Goal: Task Accomplishment & Management: Manage account settings

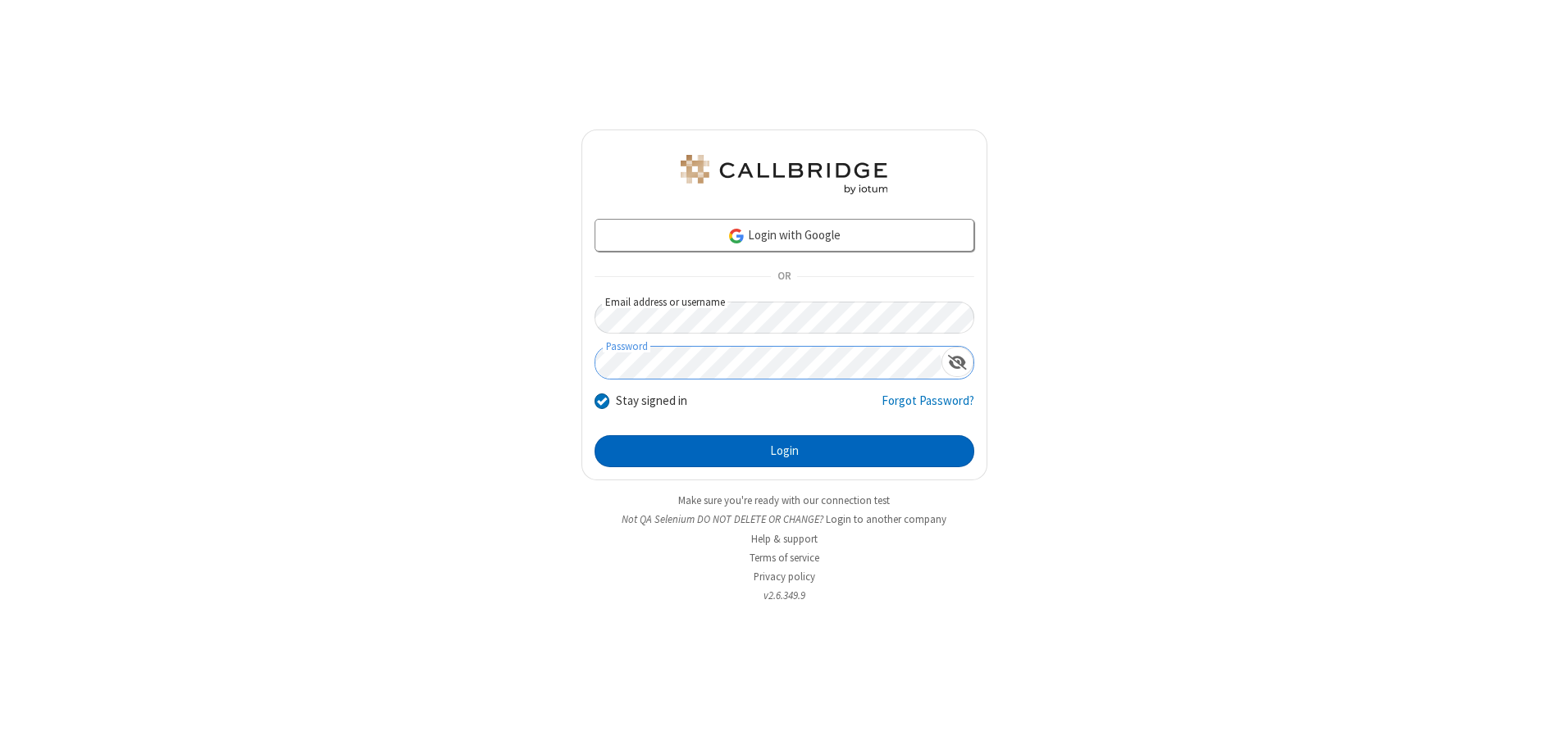
click at [784, 451] on button "Login" at bounding box center [784, 452] width 379 height 33
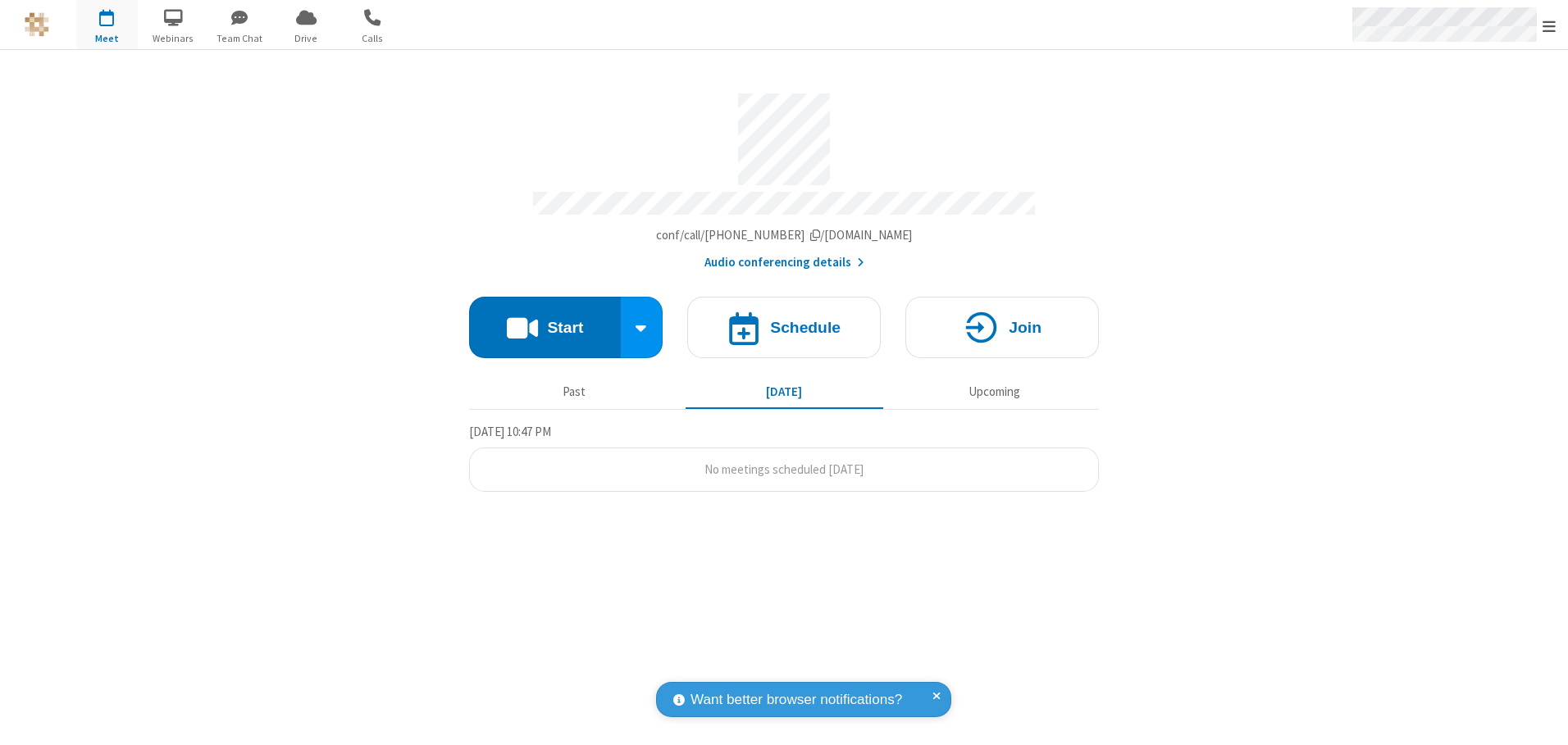
click at [1549, 25] on span "Open menu" at bounding box center [1548, 26] width 13 height 16
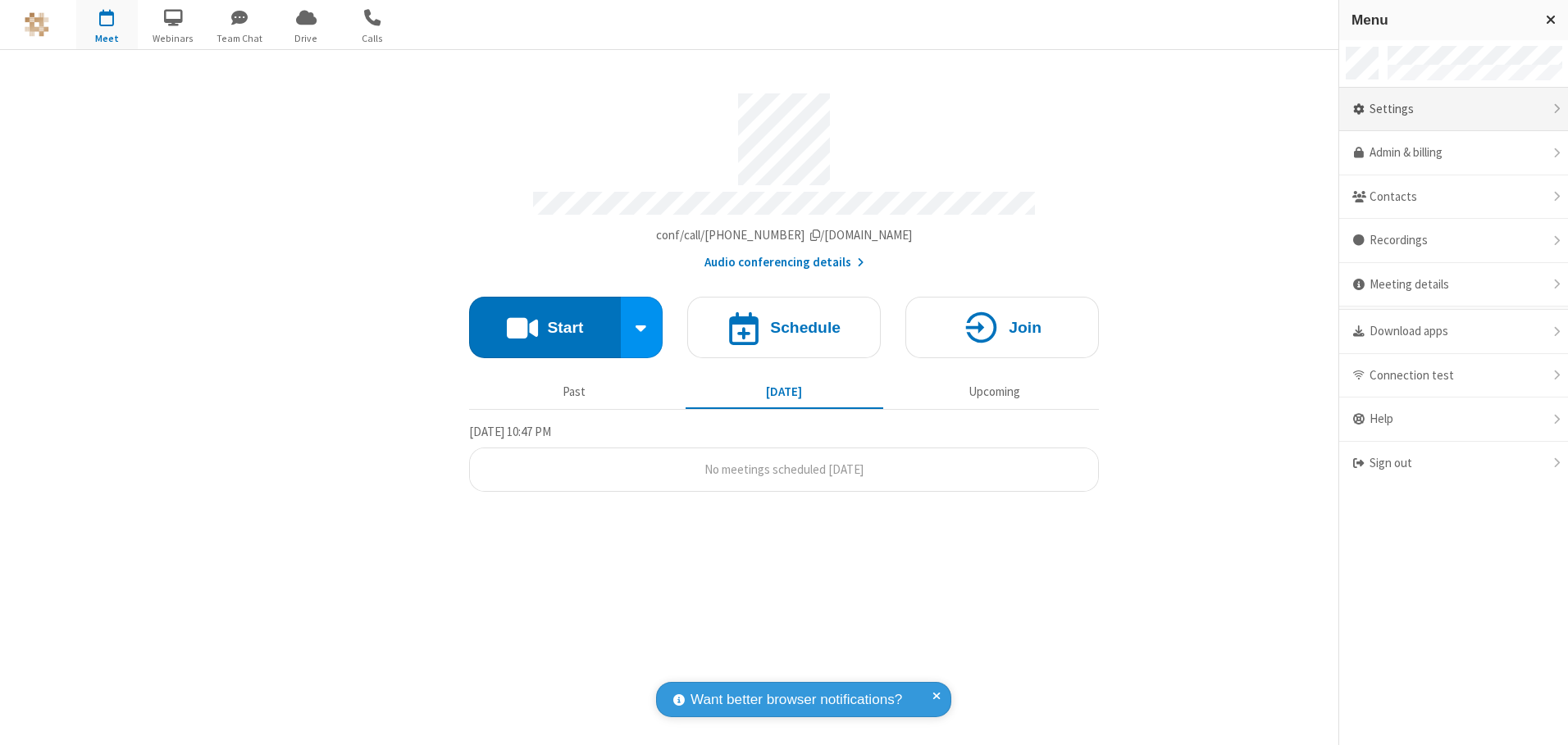
click at [1453, 109] on div "Settings" at bounding box center [1453, 110] width 229 height 44
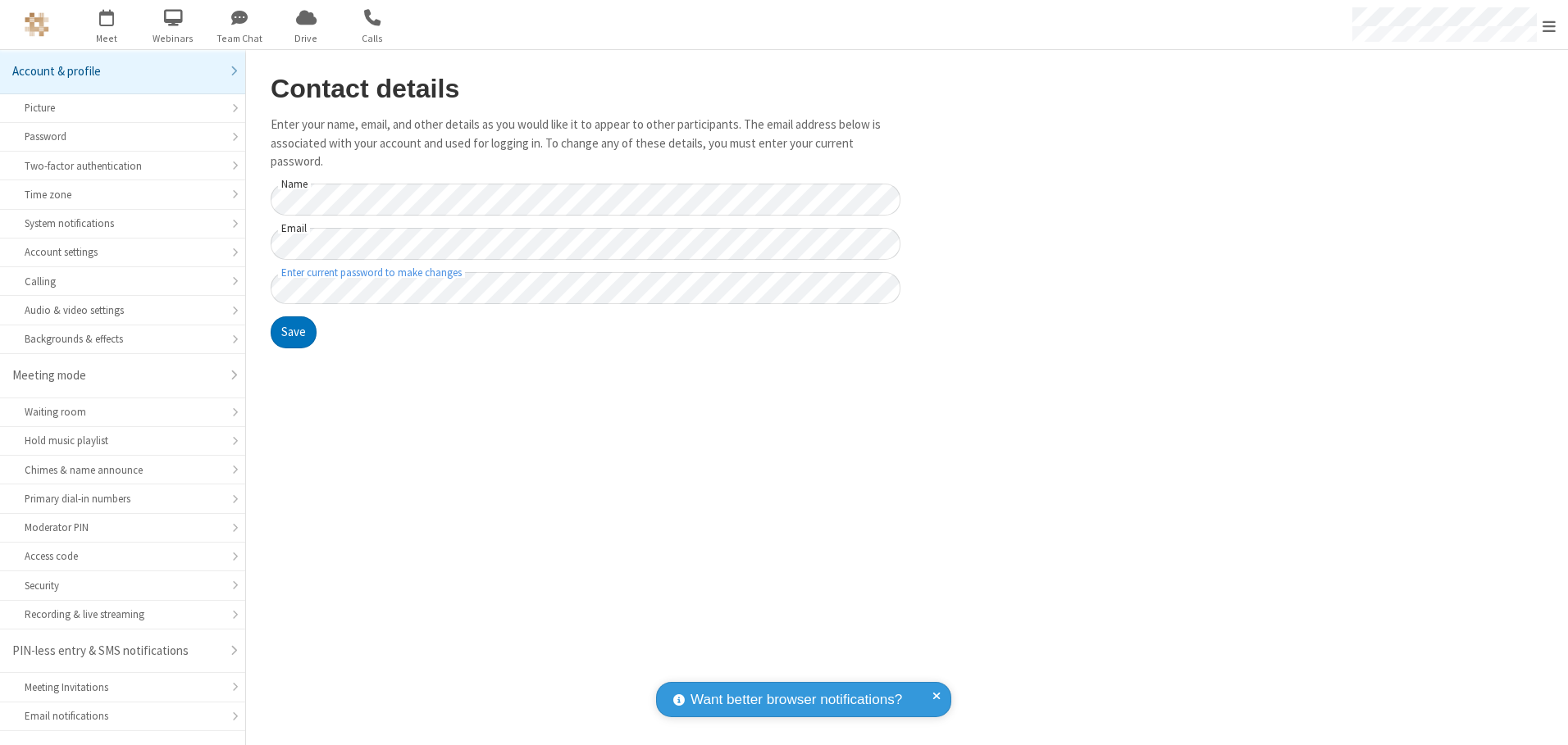
scroll to position [28, 0]
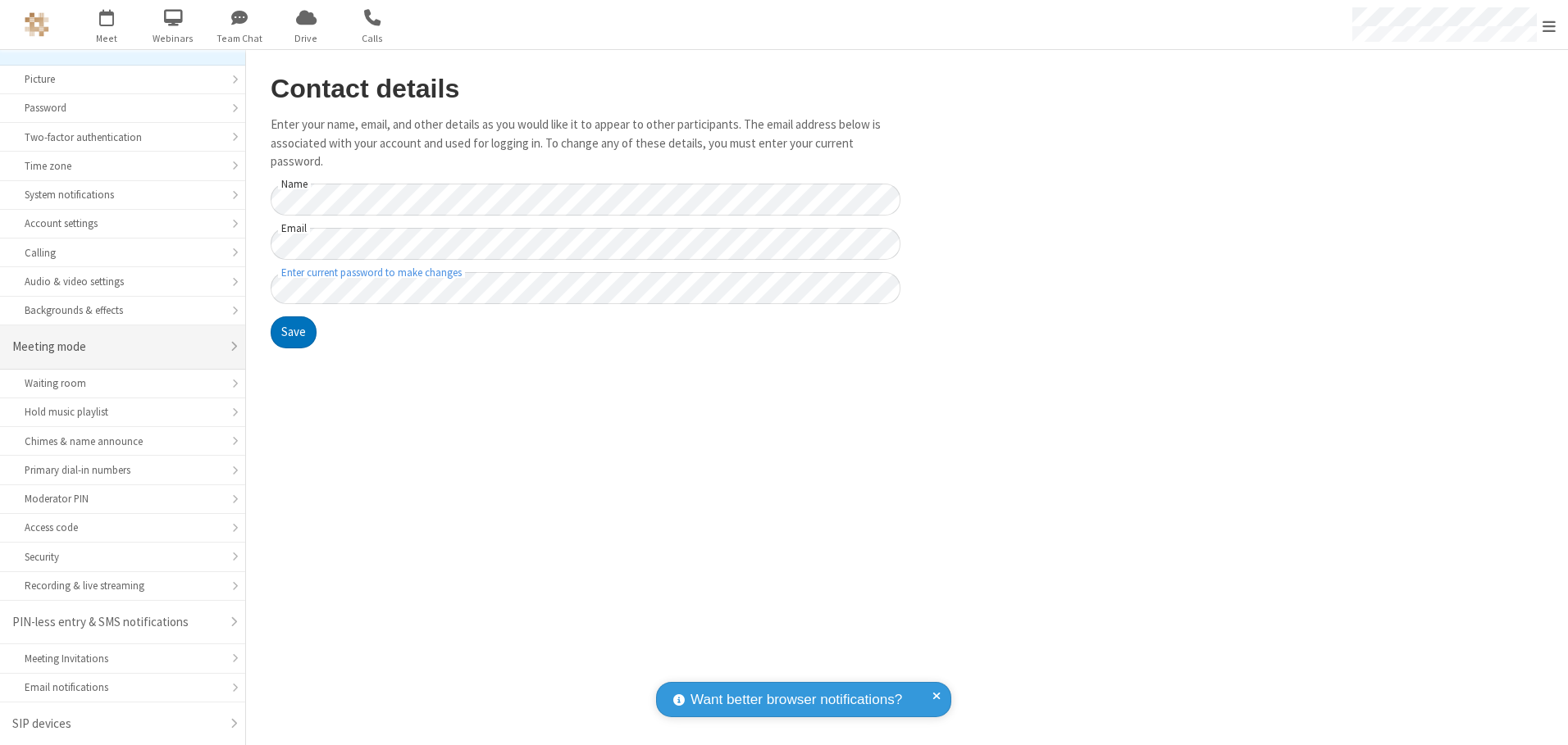
click at [116, 347] on div "Meeting mode" at bounding box center [116, 347] width 208 height 19
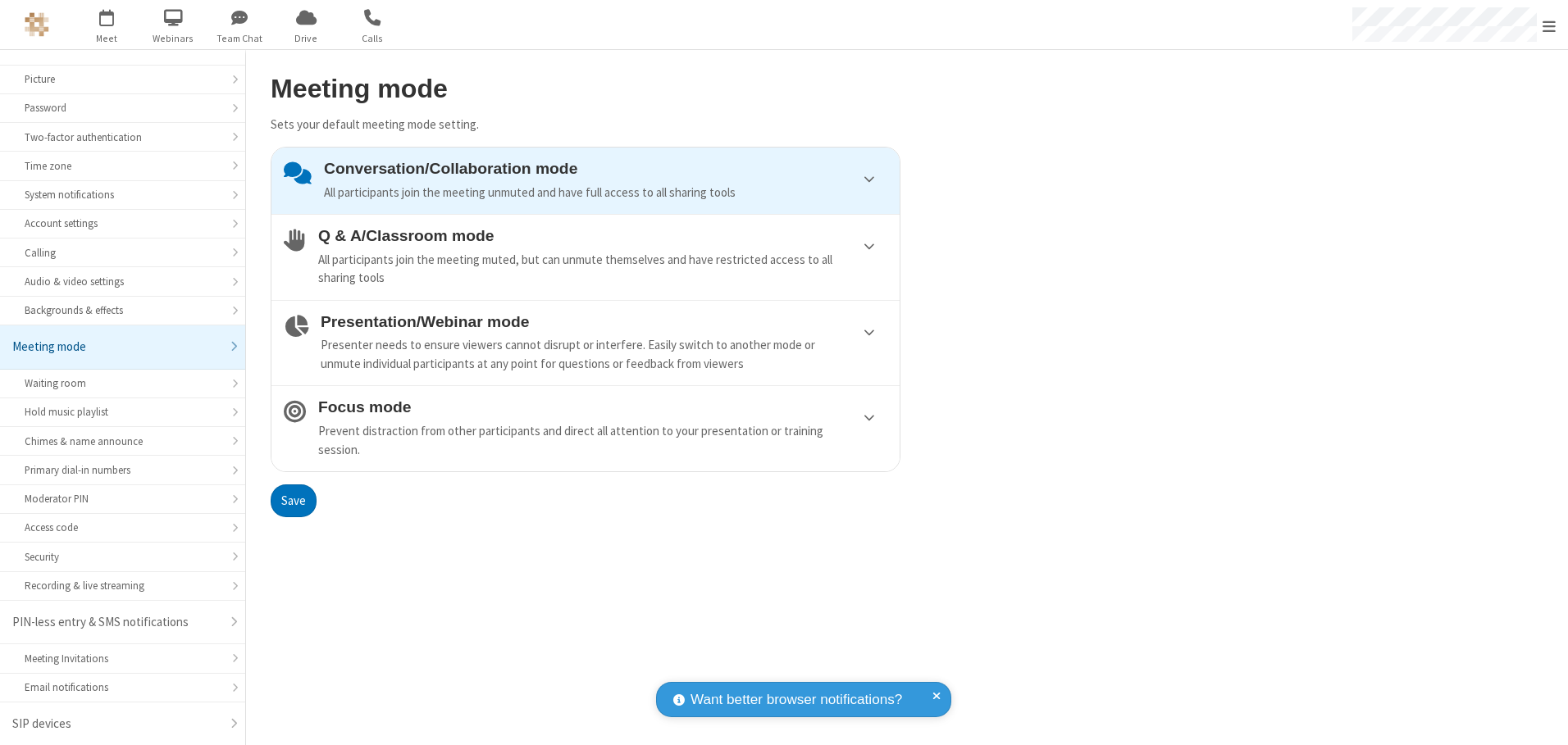
click at [586, 180] on div "Conversation/Collaboration mode All participants join the meeting unmuted and h…" at bounding box center [605, 180] width 563 height 41
click at [292, 500] on button "Save" at bounding box center [293, 501] width 46 height 33
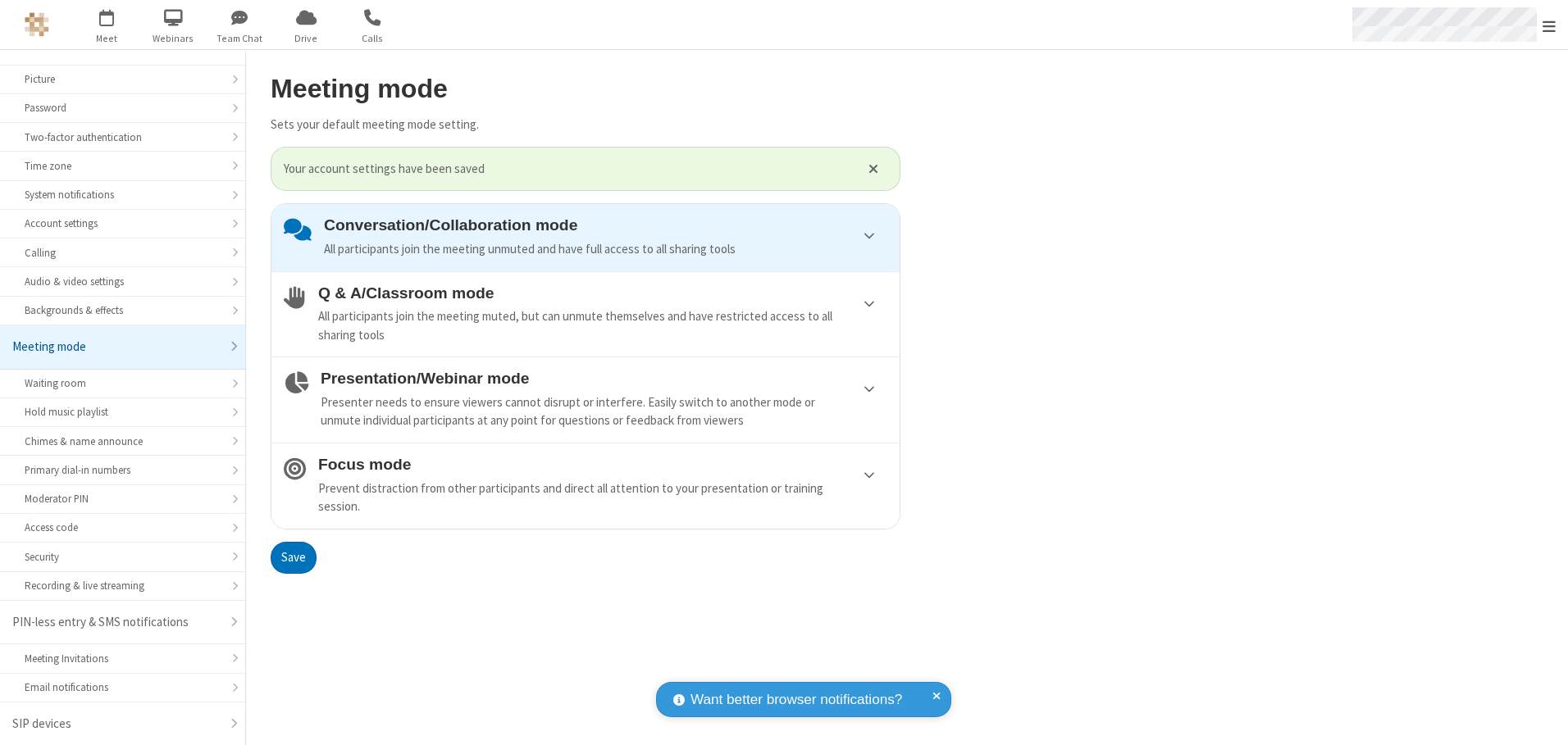
click at [1549, 25] on span "Open menu" at bounding box center [1548, 26] width 13 height 16
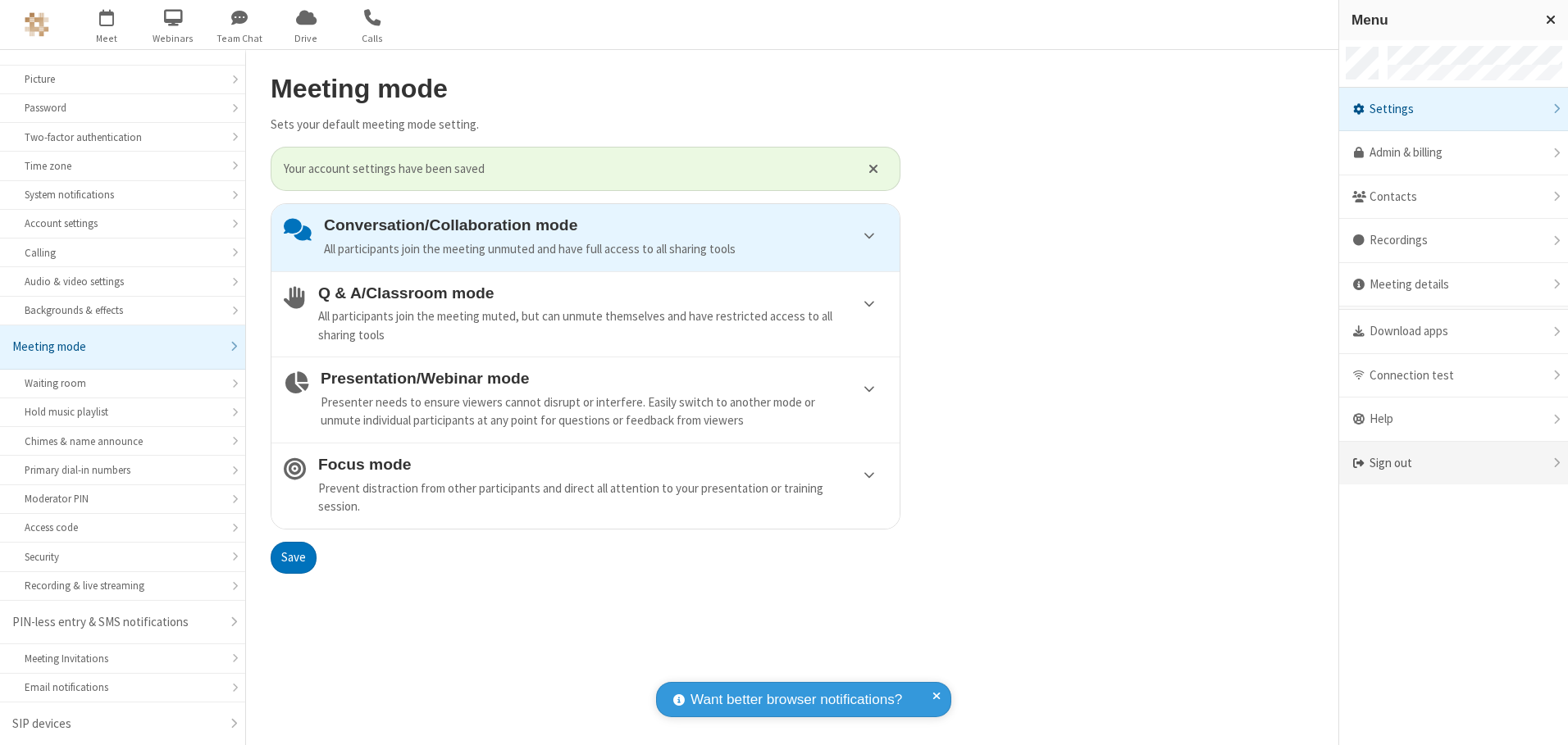
click at [1453, 463] on div "Sign out" at bounding box center [1453, 463] width 229 height 43
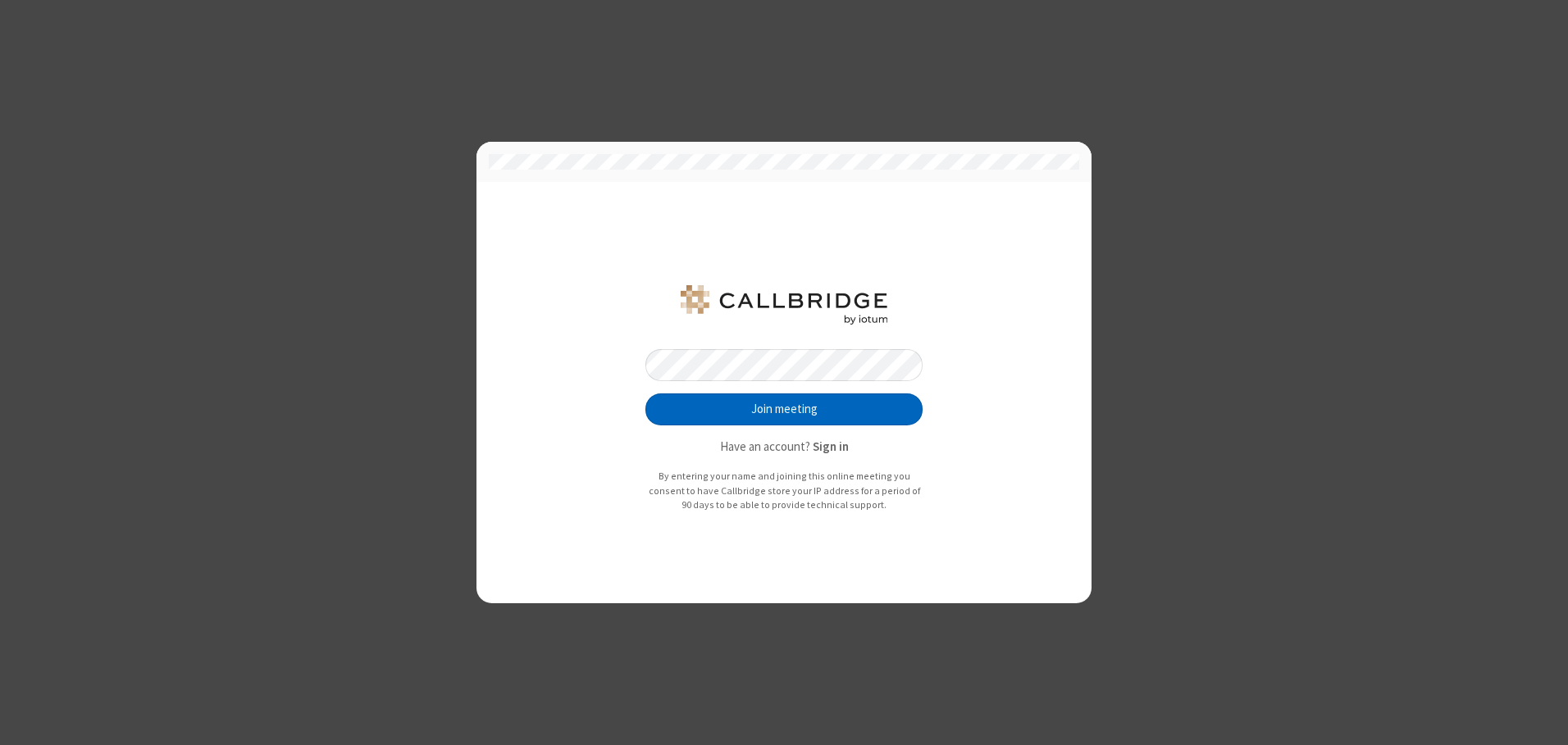
click at [784, 409] on button "Join meeting" at bounding box center [783, 410] width 277 height 33
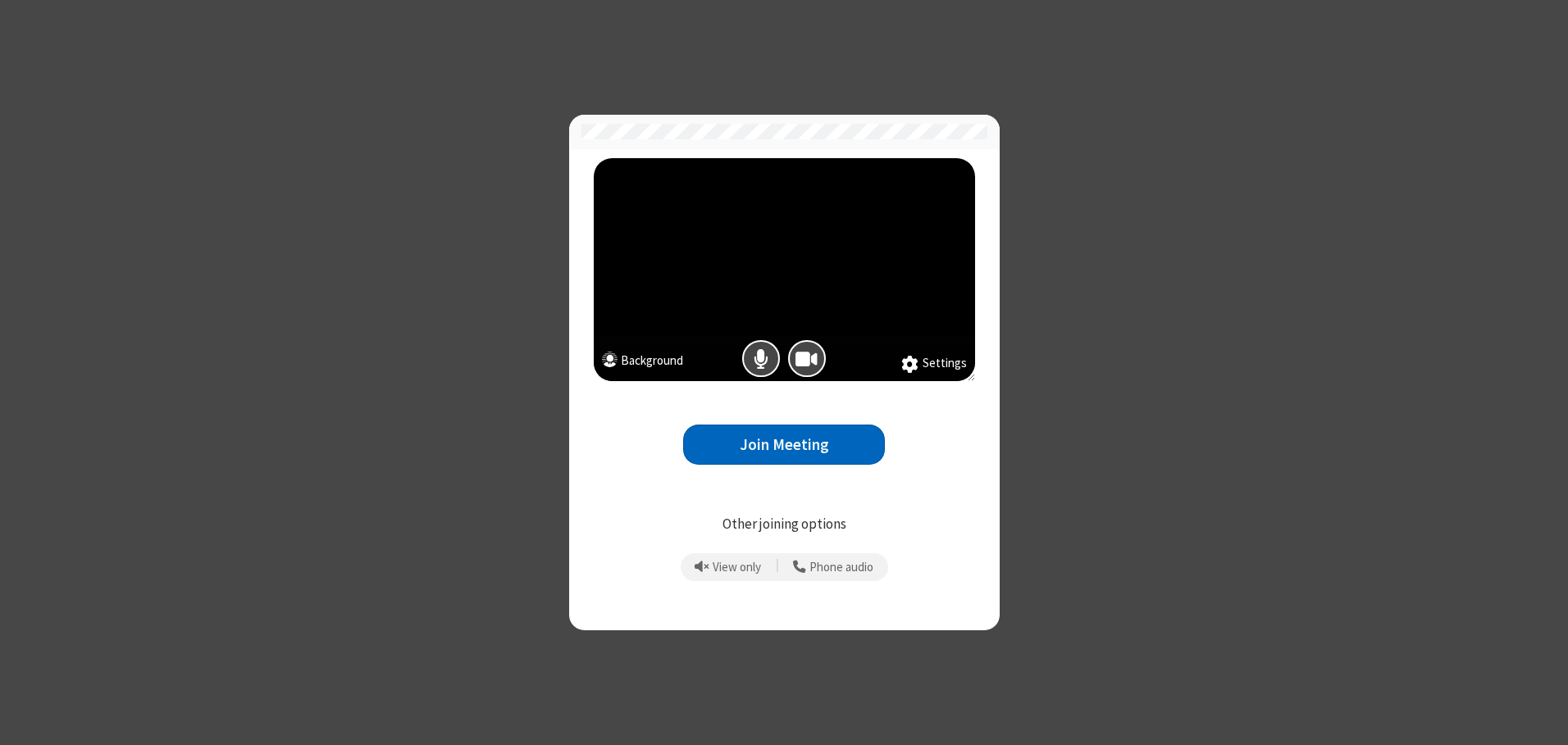
click at [784, 444] on button "Join Meeting" at bounding box center [784, 444] width 202 height 41
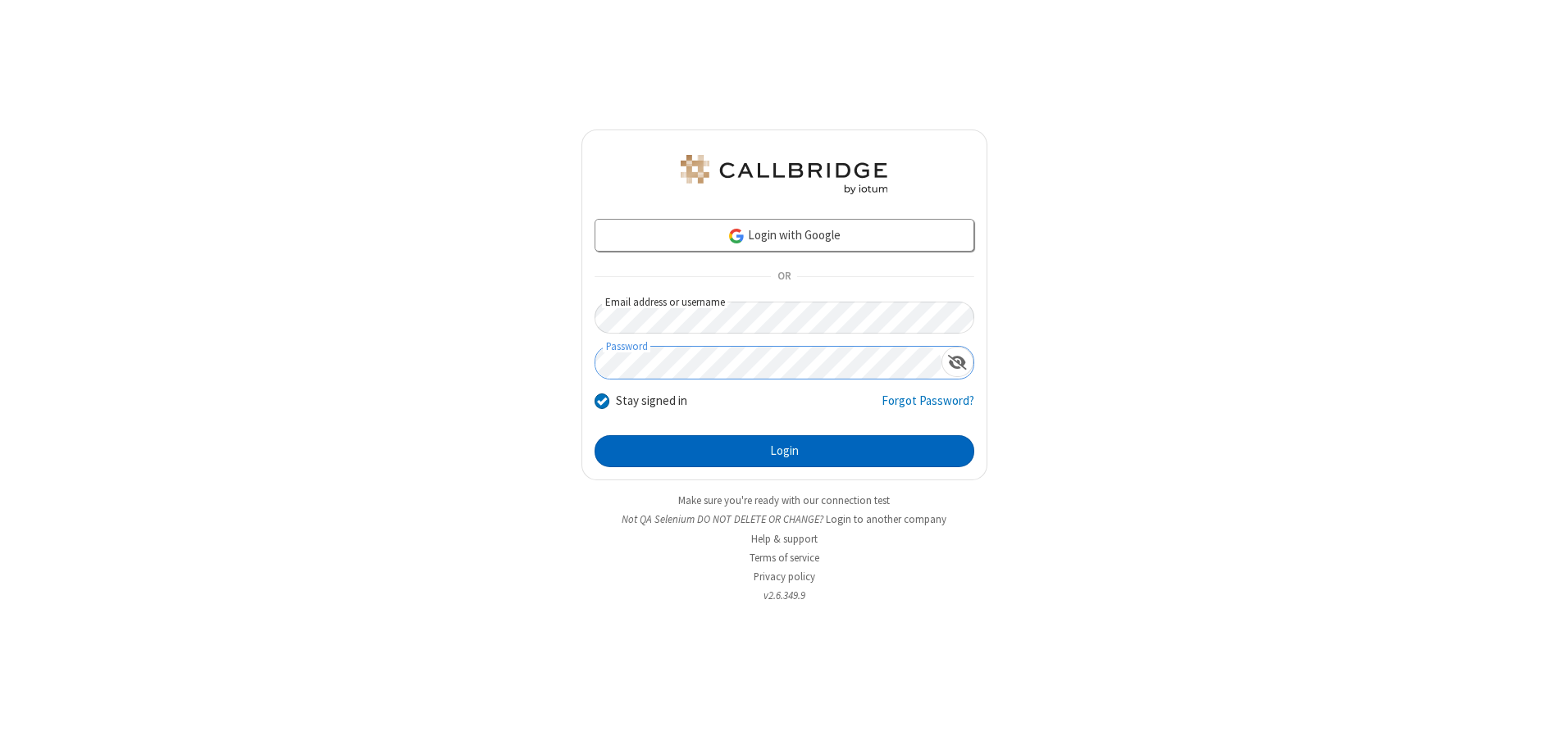
click at [784, 451] on button "Login" at bounding box center [784, 452] width 379 height 33
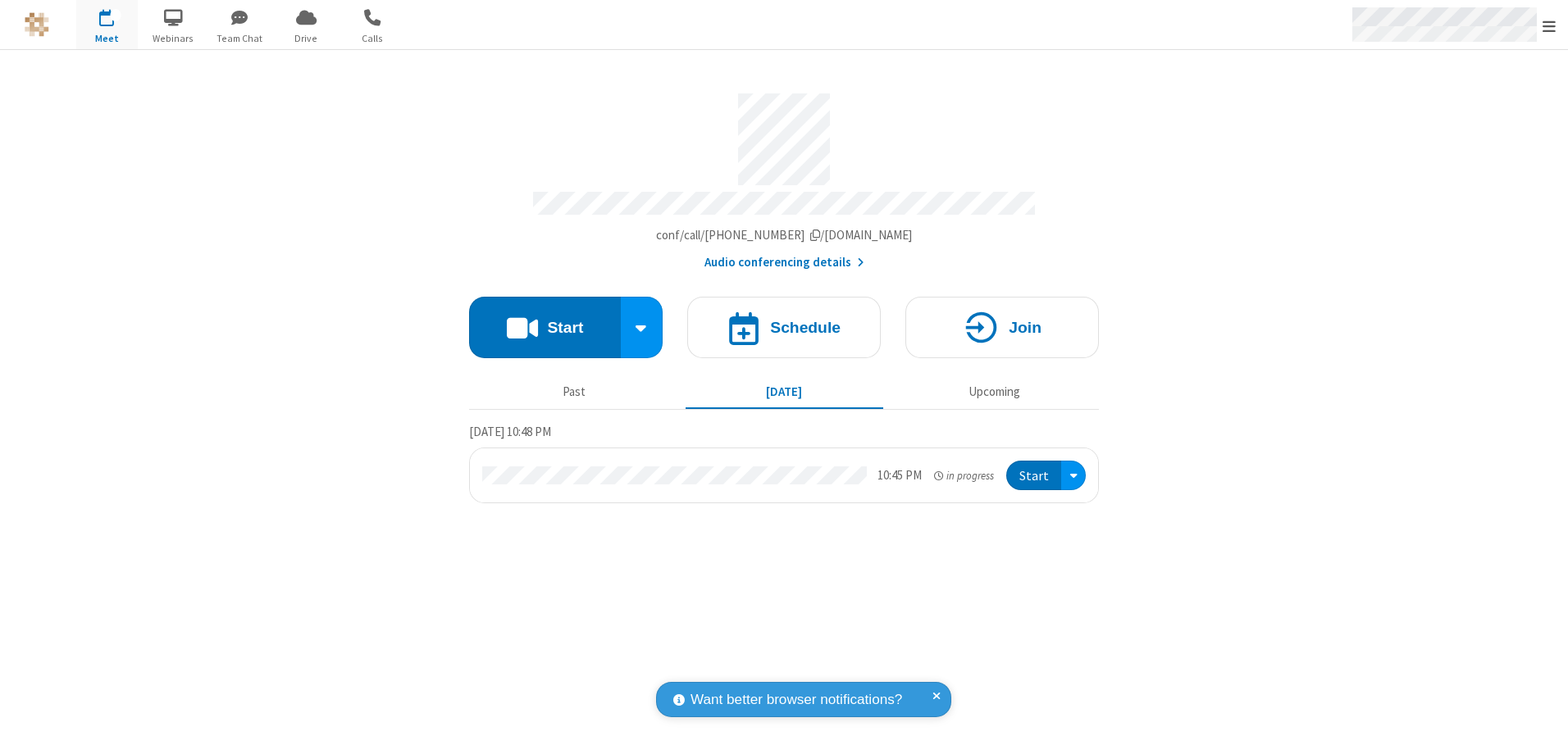
click at [1549, 25] on span "Open menu" at bounding box center [1548, 26] width 13 height 16
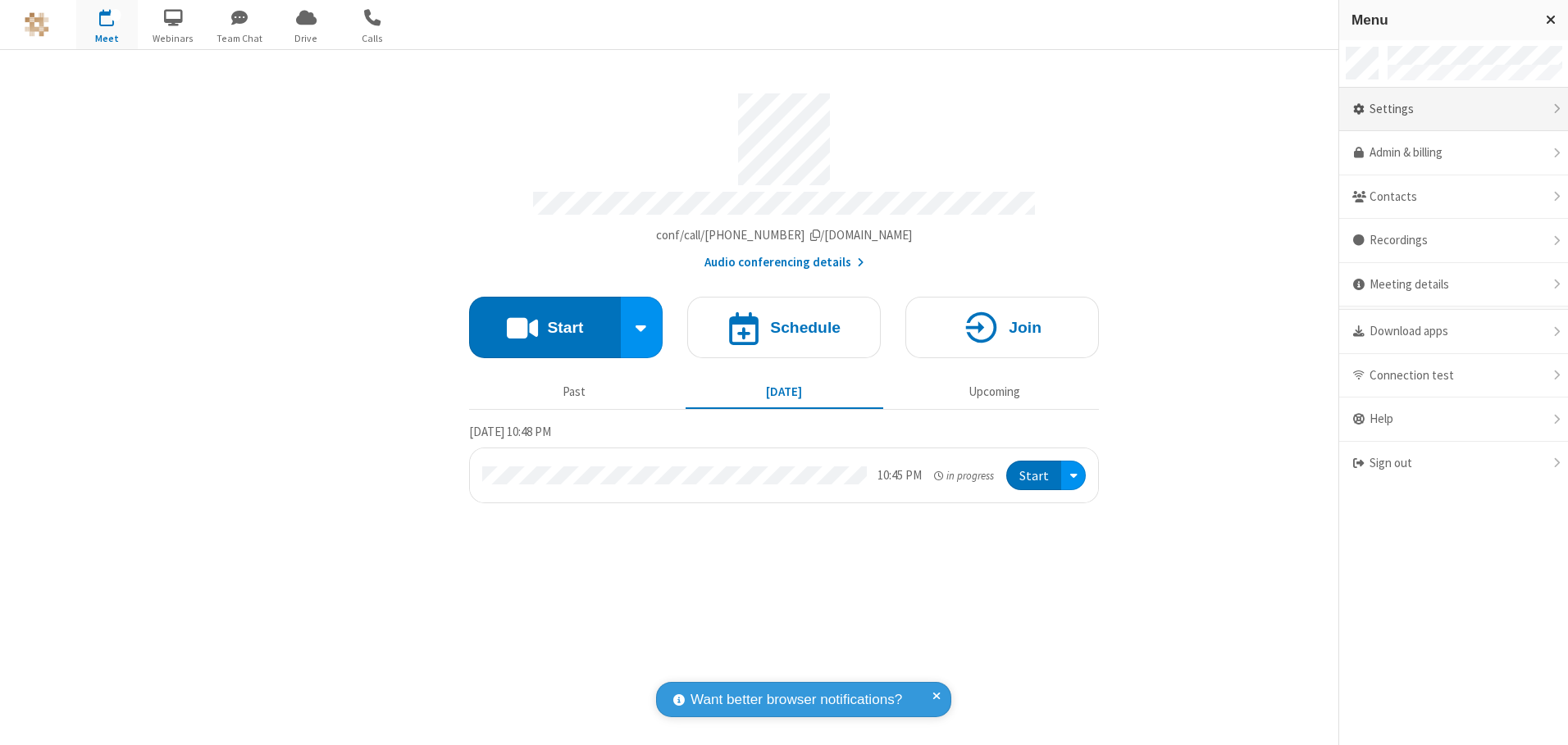
click at [1453, 109] on div "Settings" at bounding box center [1453, 110] width 229 height 44
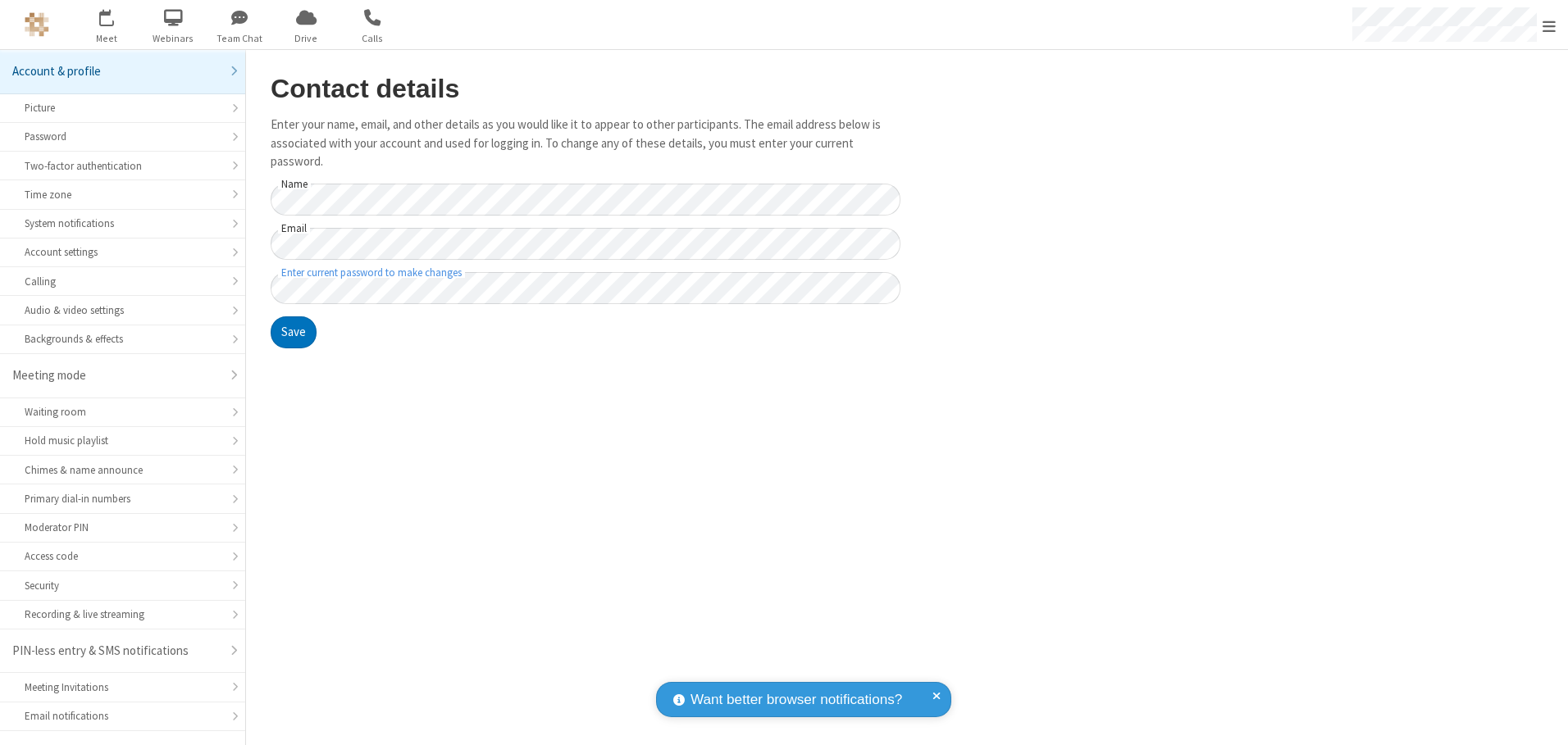
scroll to position [28, 0]
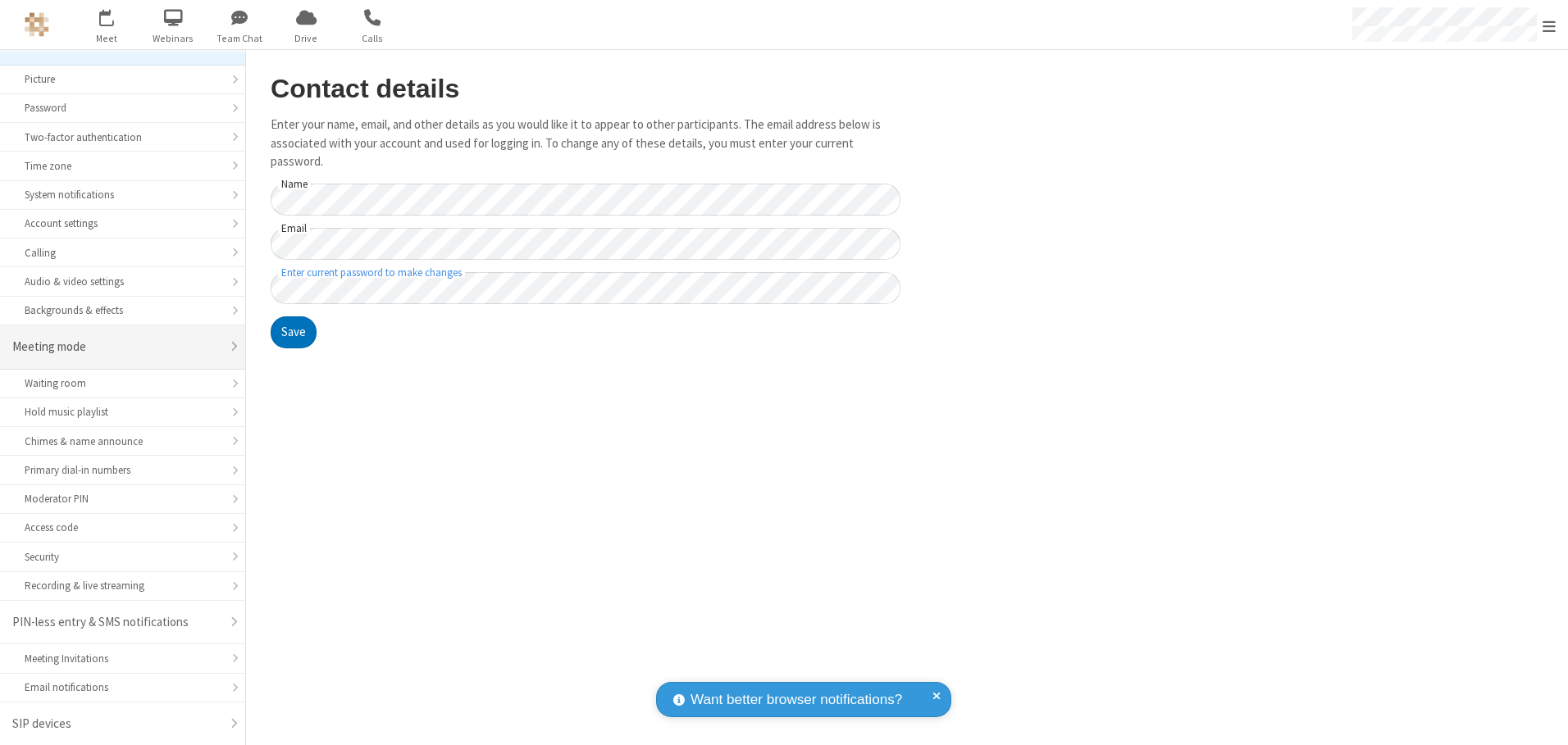
click at [116, 347] on div "Meeting mode" at bounding box center [116, 347] width 208 height 19
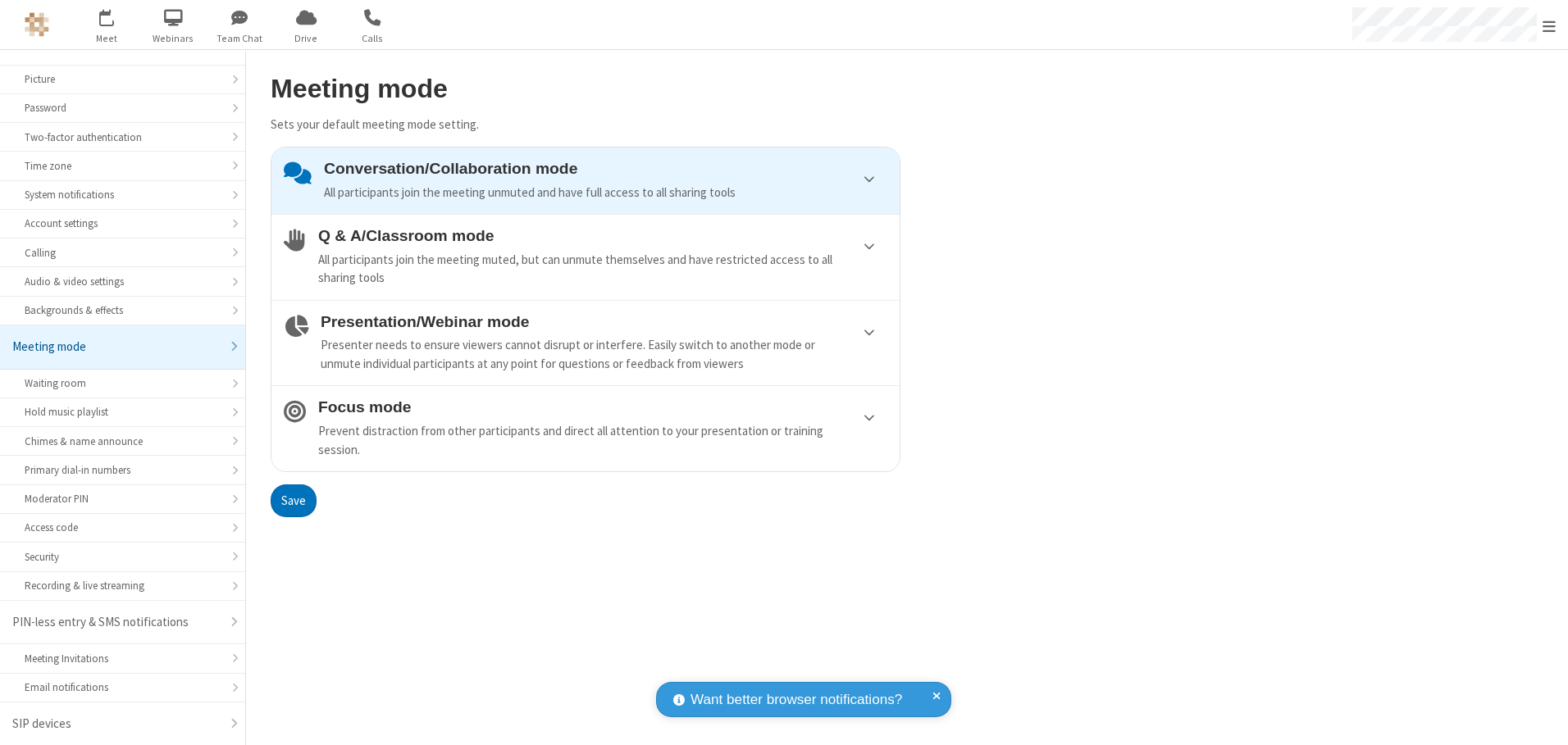
click at [586, 180] on div "Conversation/Collaboration mode All participants join the meeting unmuted and h…" at bounding box center [605, 180] width 563 height 41
click at [292, 500] on button "Save" at bounding box center [293, 501] width 46 height 33
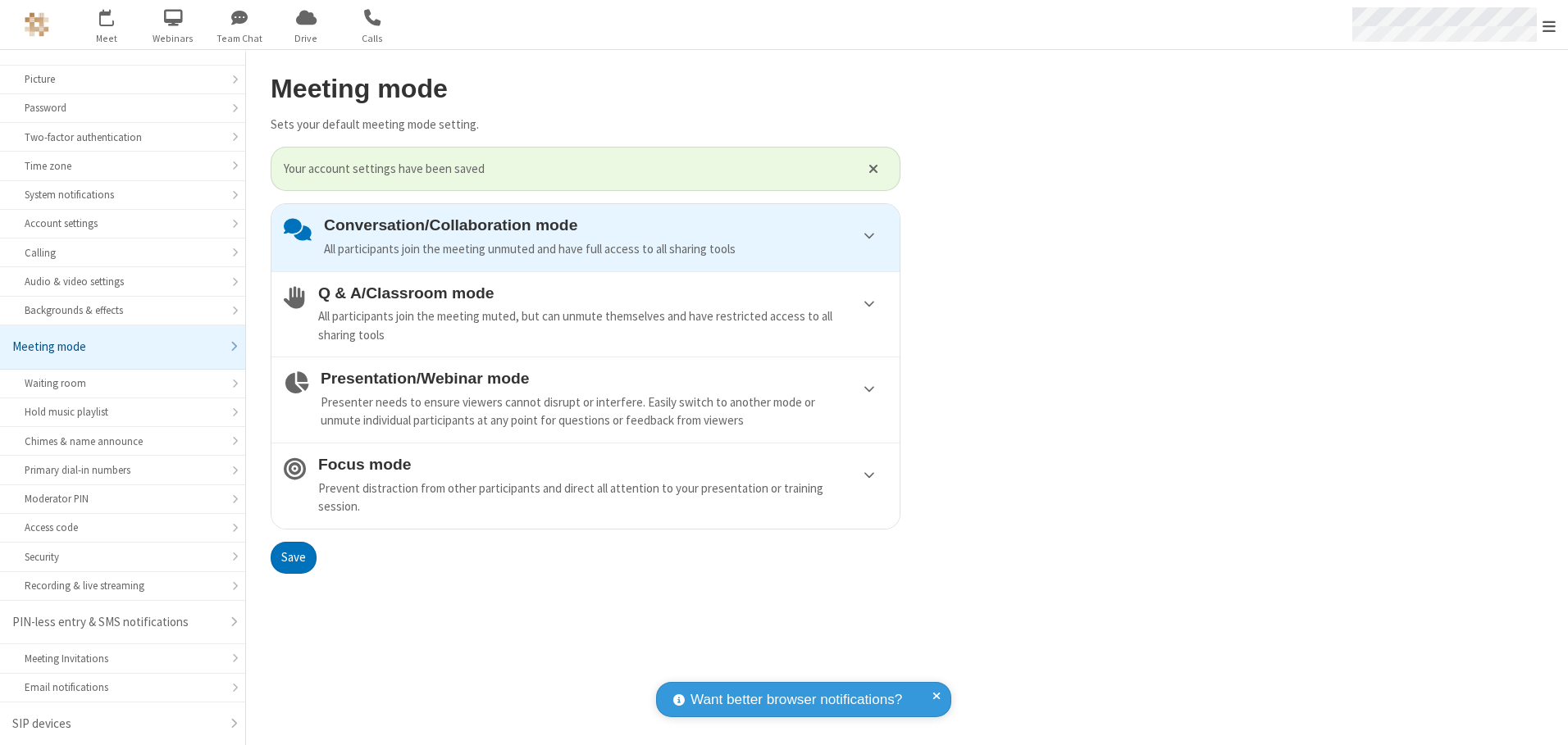
click at [1549, 25] on span "Open menu" at bounding box center [1548, 26] width 13 height 16
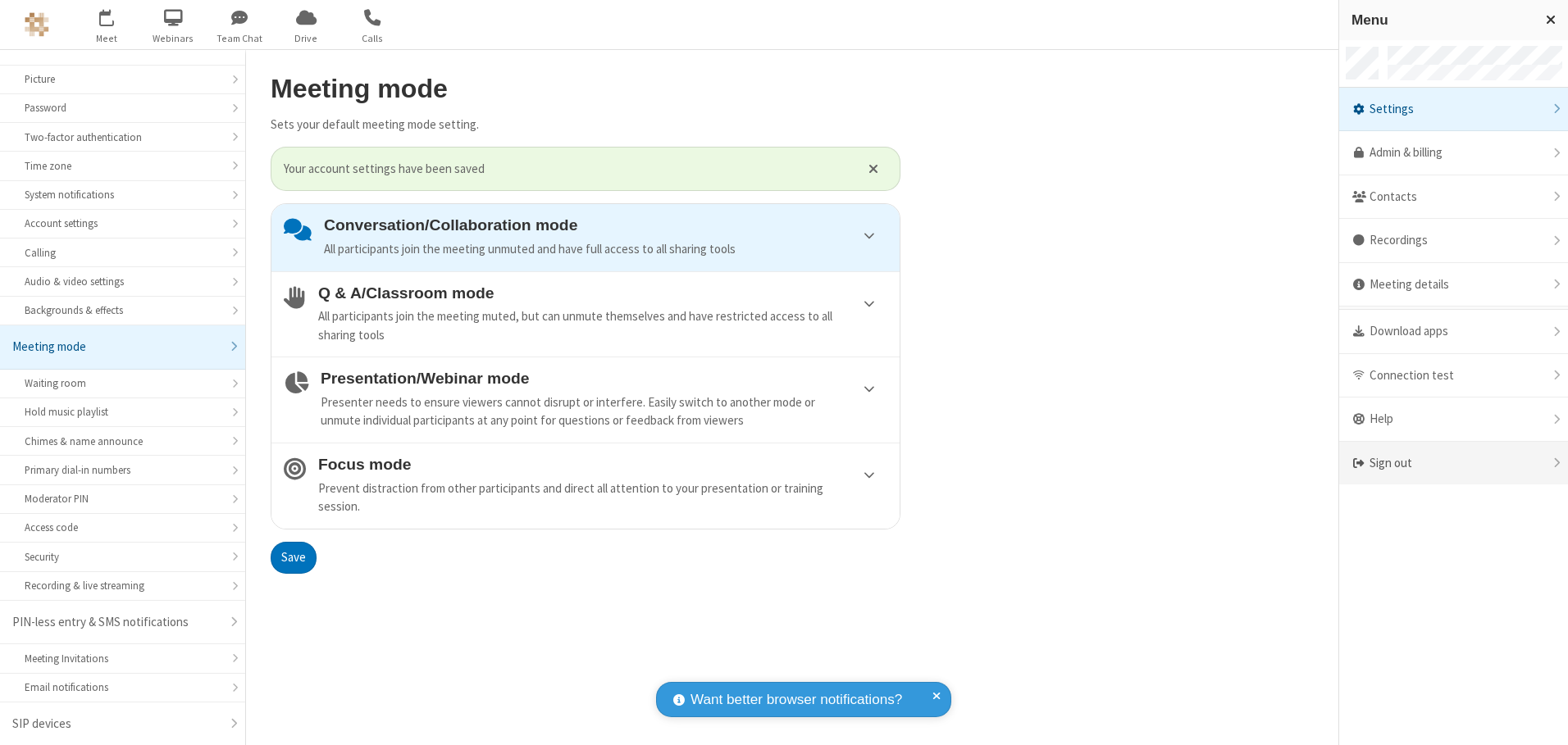
click at [1453, 463] on div "Sign out" at bounding box center [1453, 463] width 229 height 43
